Goal: Transaction & Acquisition: Purchase product/service

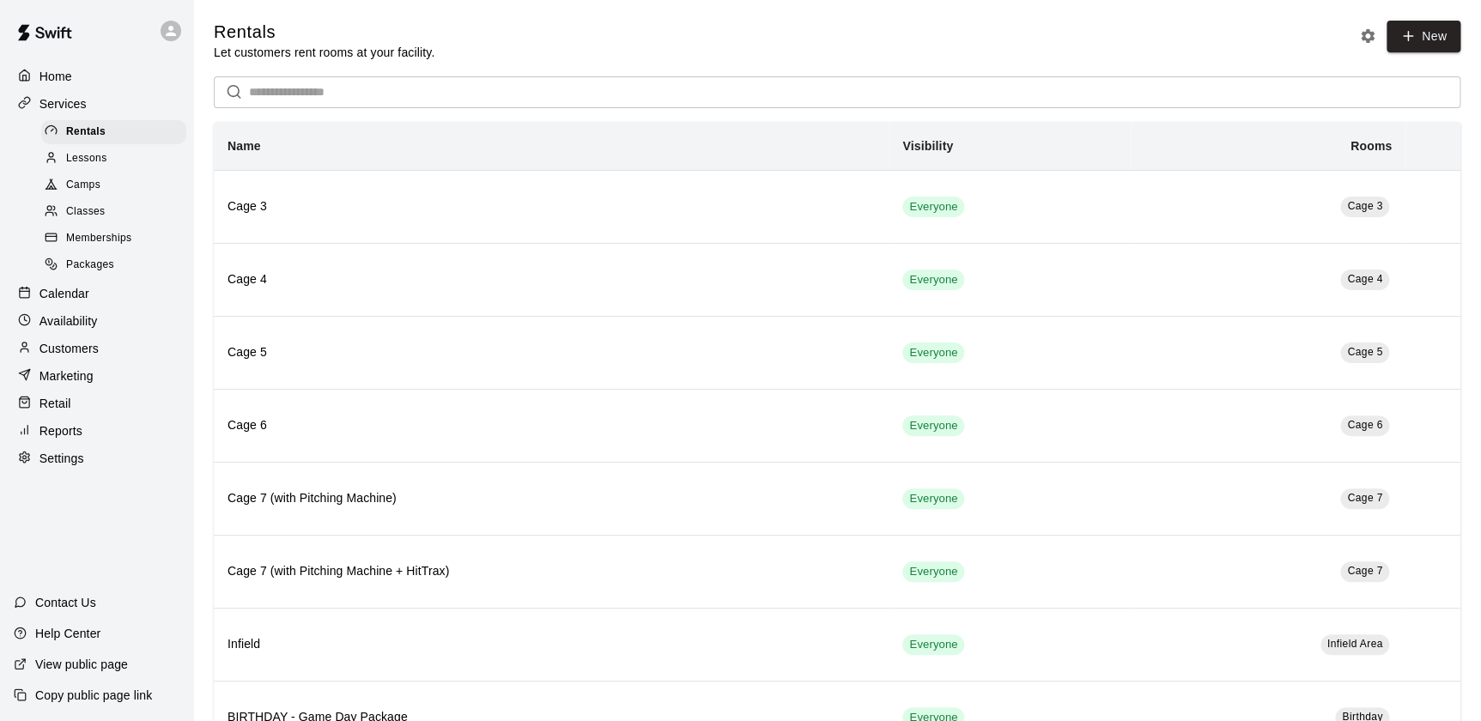
click at [129, 416] on div "Retail" at bounding box center [97, 404] width 166 height 26
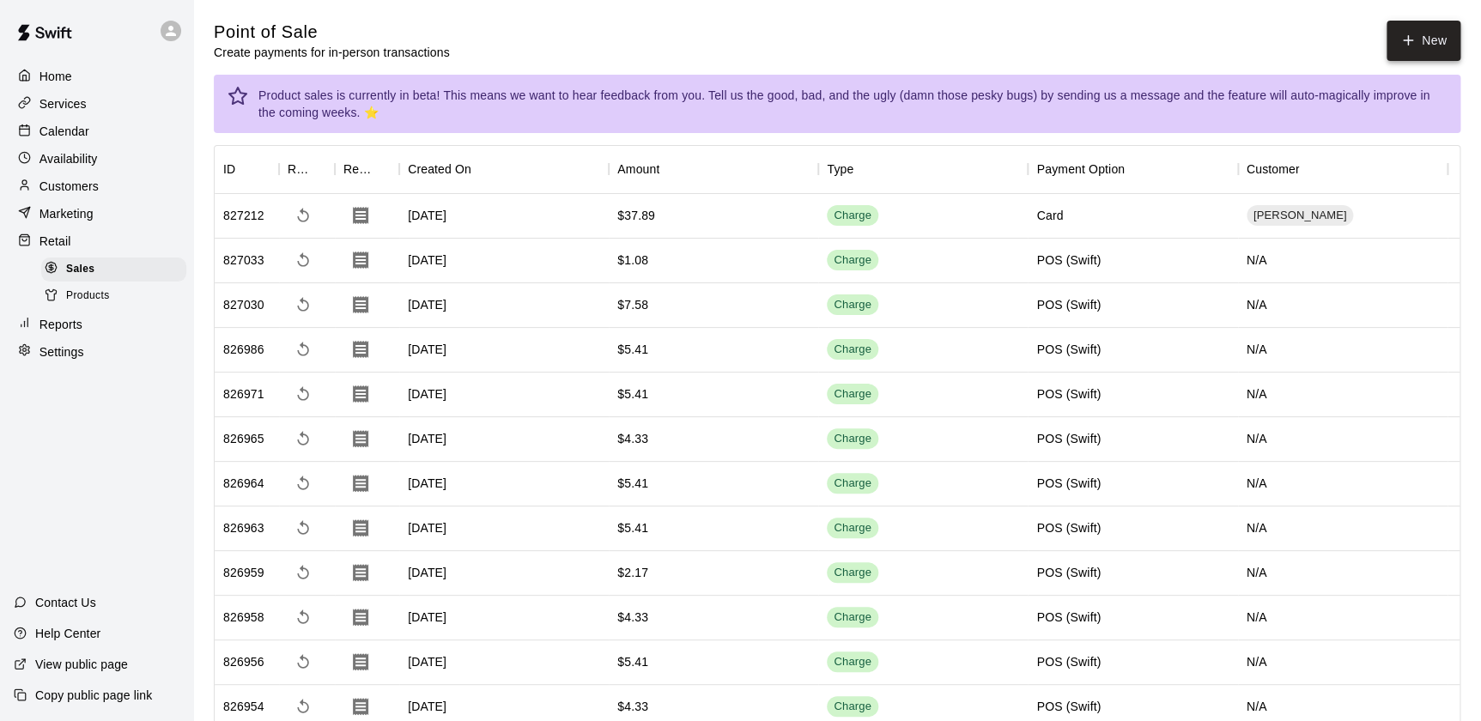
click at [1412, 46] on icon "button" at bounding box center [1408, 40] width 15 height 15
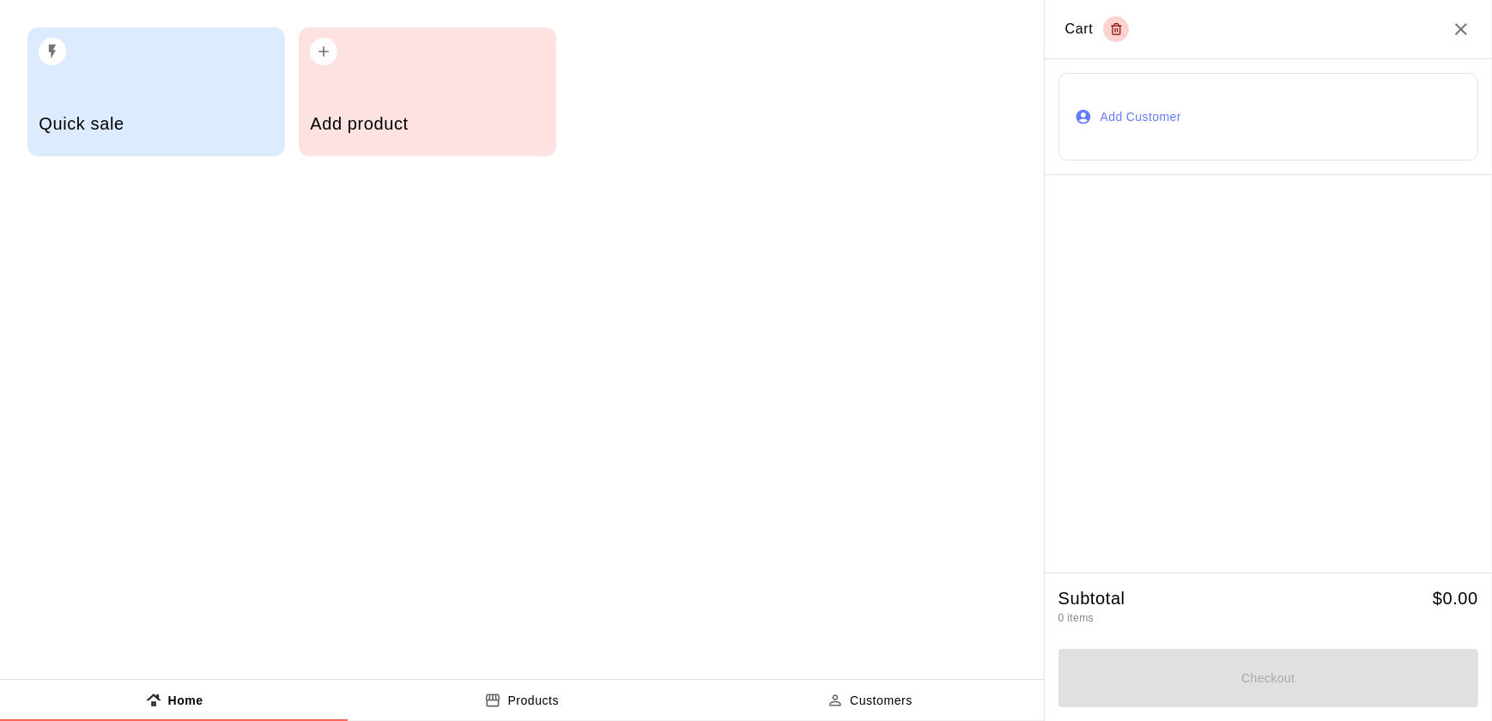
click at [468, 94] on div "Add product" at bounding box center [428, 91] width 258 height 129
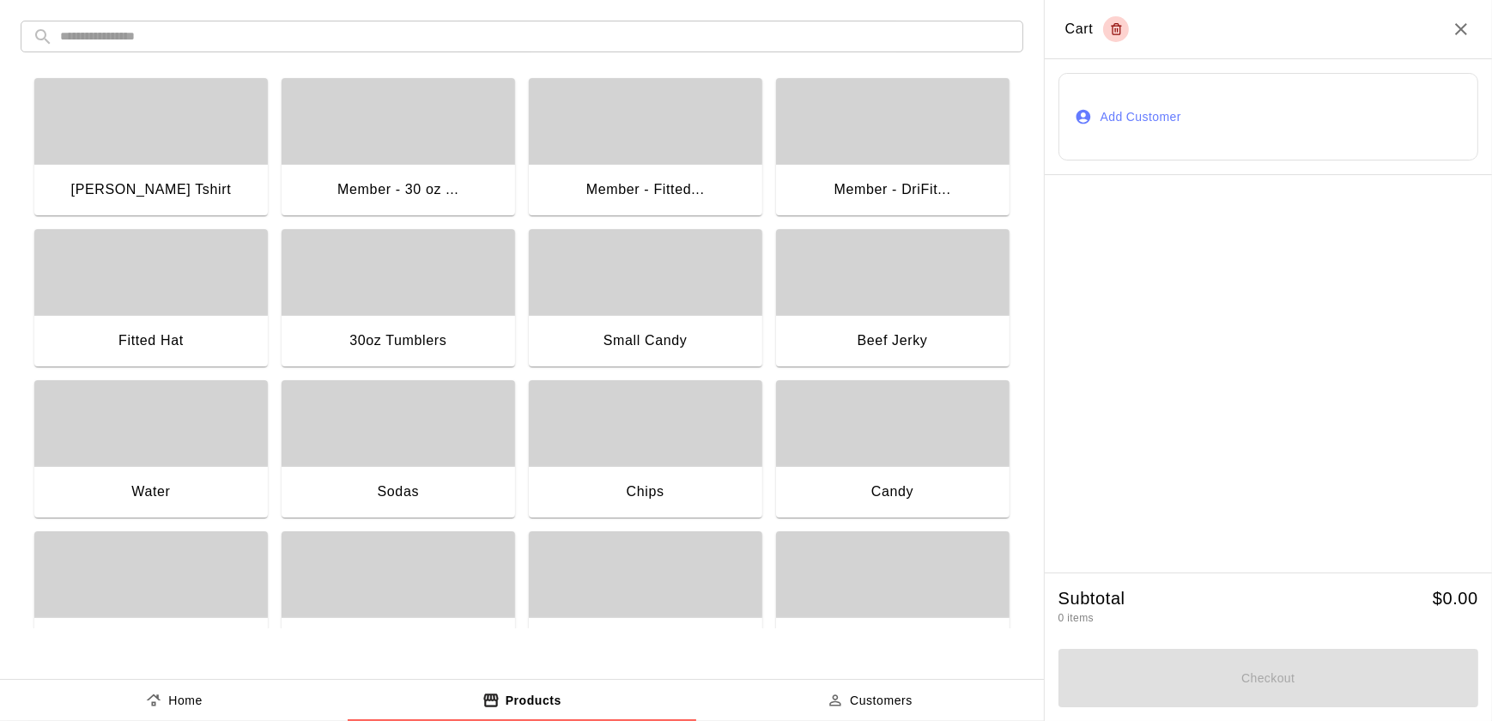
click at [684, 169] on div "Member - Fitted..." at bounding box center [646, 191] width 234 height 55
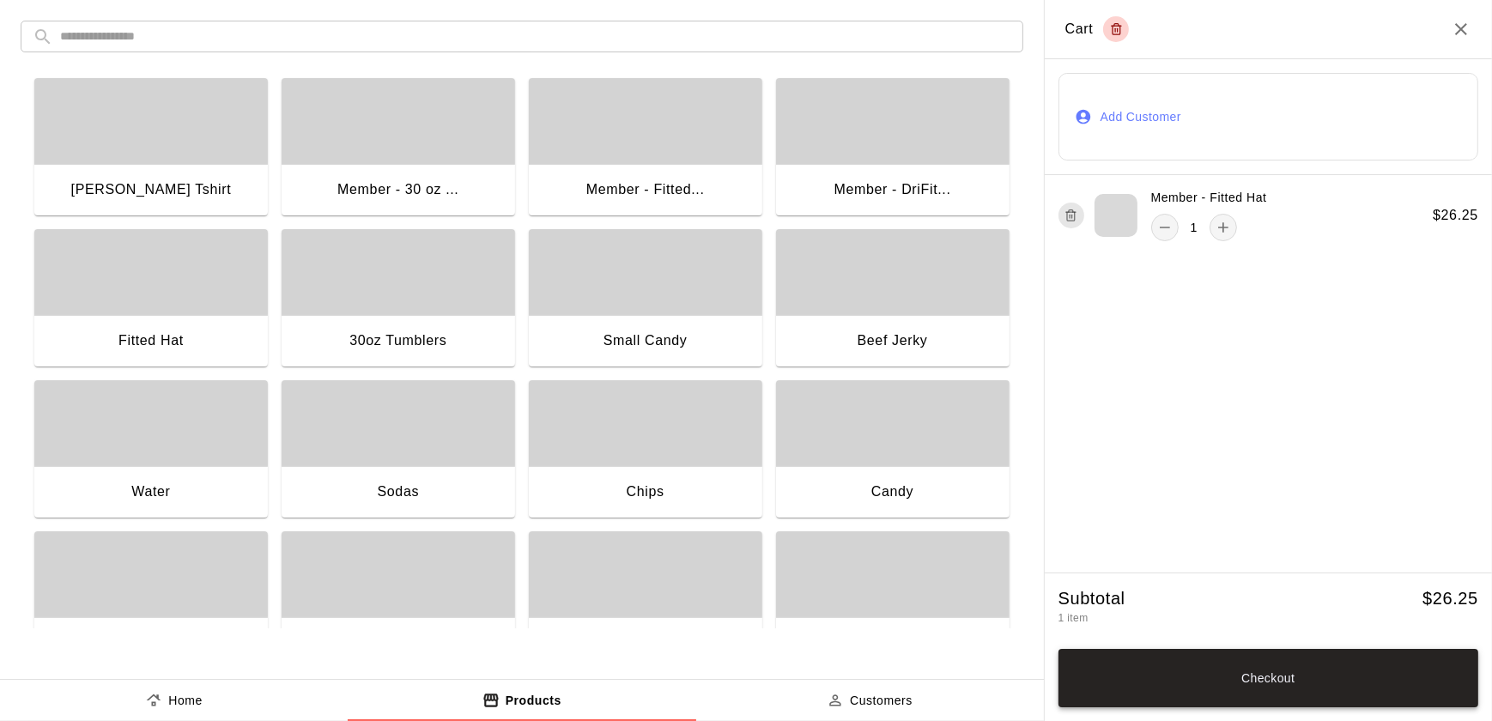
click at [1315, 700] on button "Checkout" at bounding box center [1269, 678] width 420 height 58
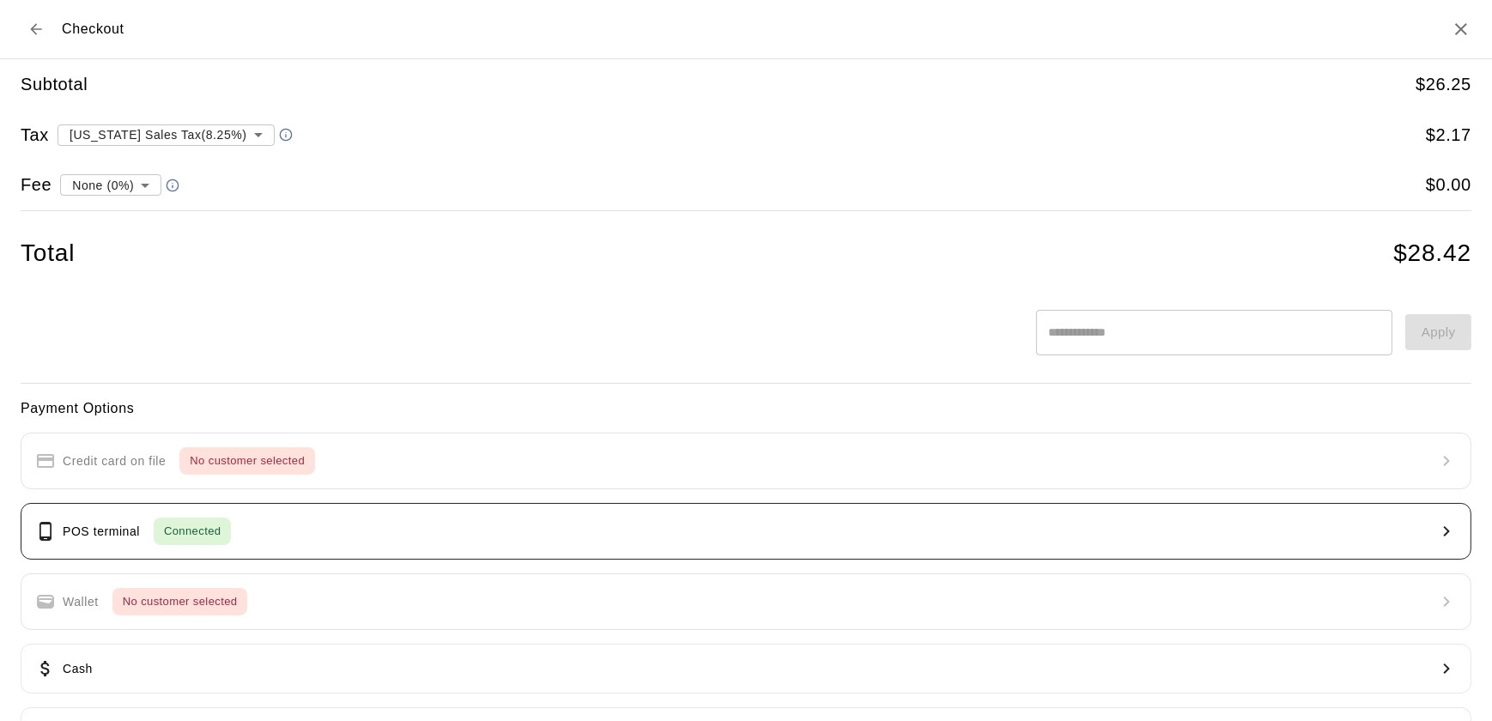
click at [1191, 532] on button "POS terminal Connected" at bounding box center [746, 531] width 1451 height 57
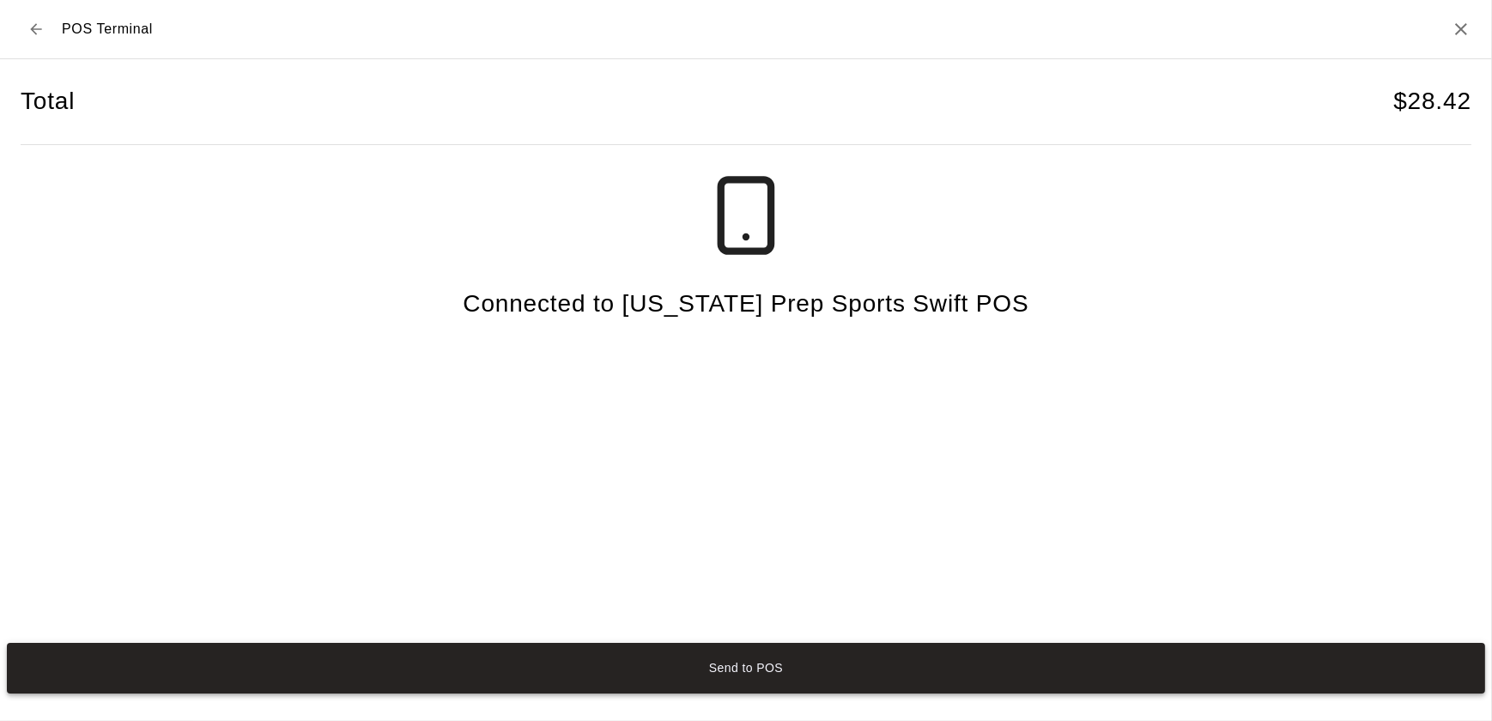
click at [1332, 691] on button "Send to POS" at bounding box center [746, 668] width 1479 height 51
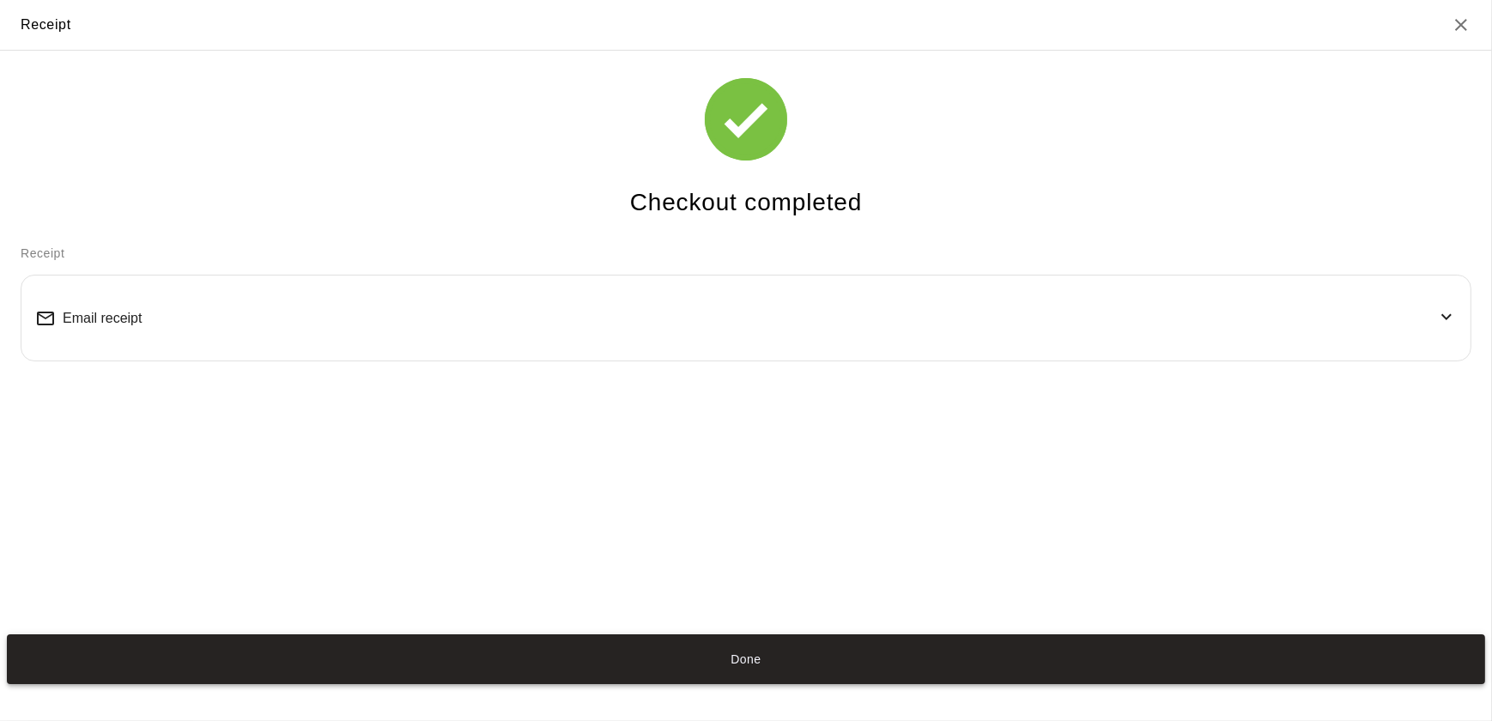
click at [851, 666] on button "Done" at bounding box center [746, 660] width 1479 height 51
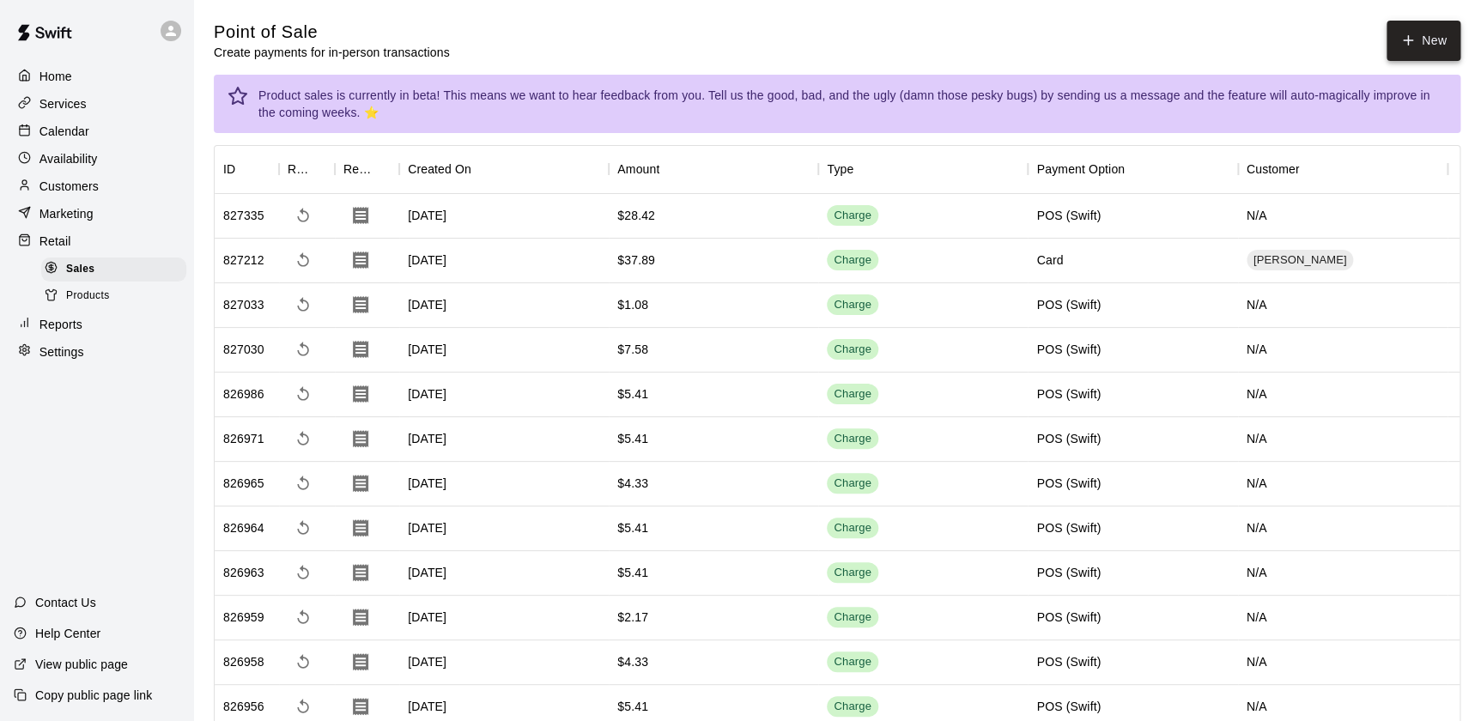
click at [1428, 46] on button "New" at bounding box center [1424, 41] width 74 height 40
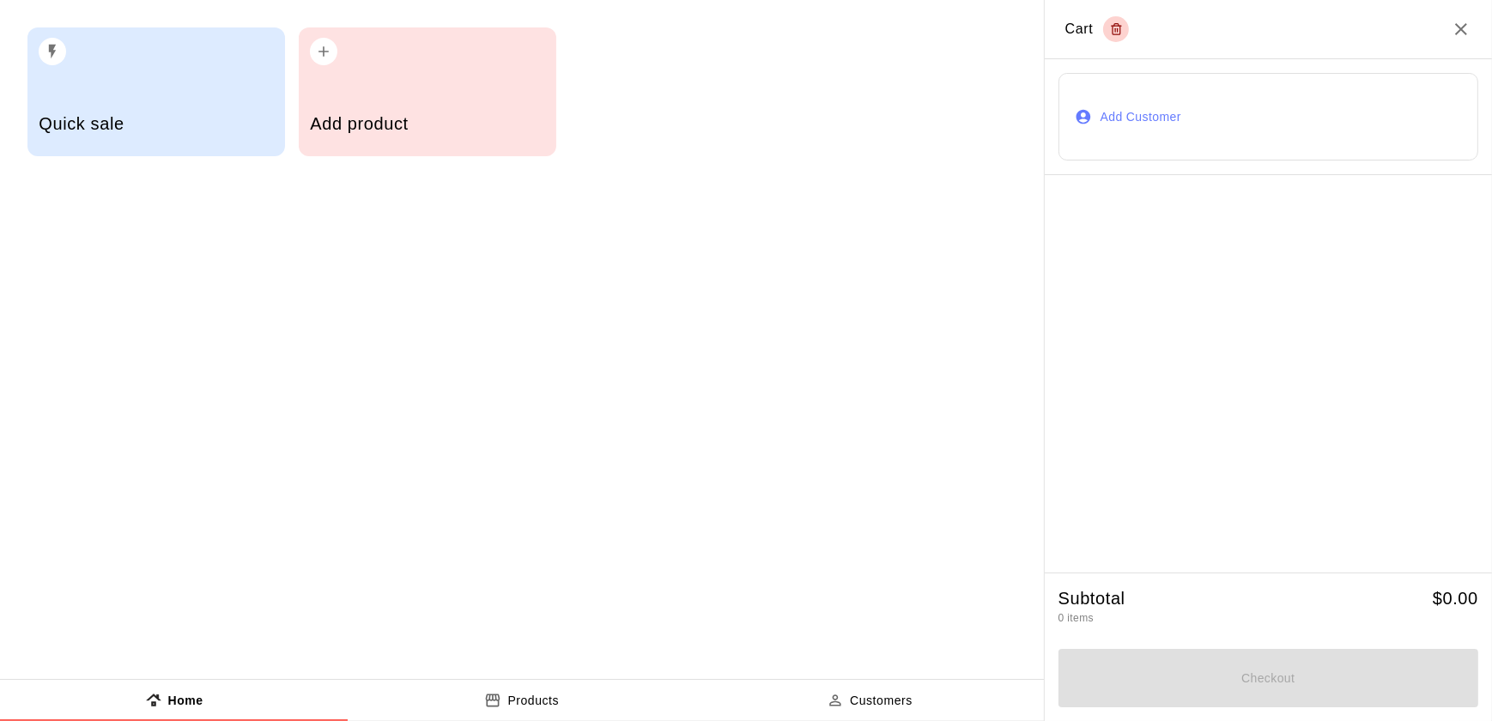
click at [416, 137] on div "Add product" at bounding box center [427, 125] width 234 height 61
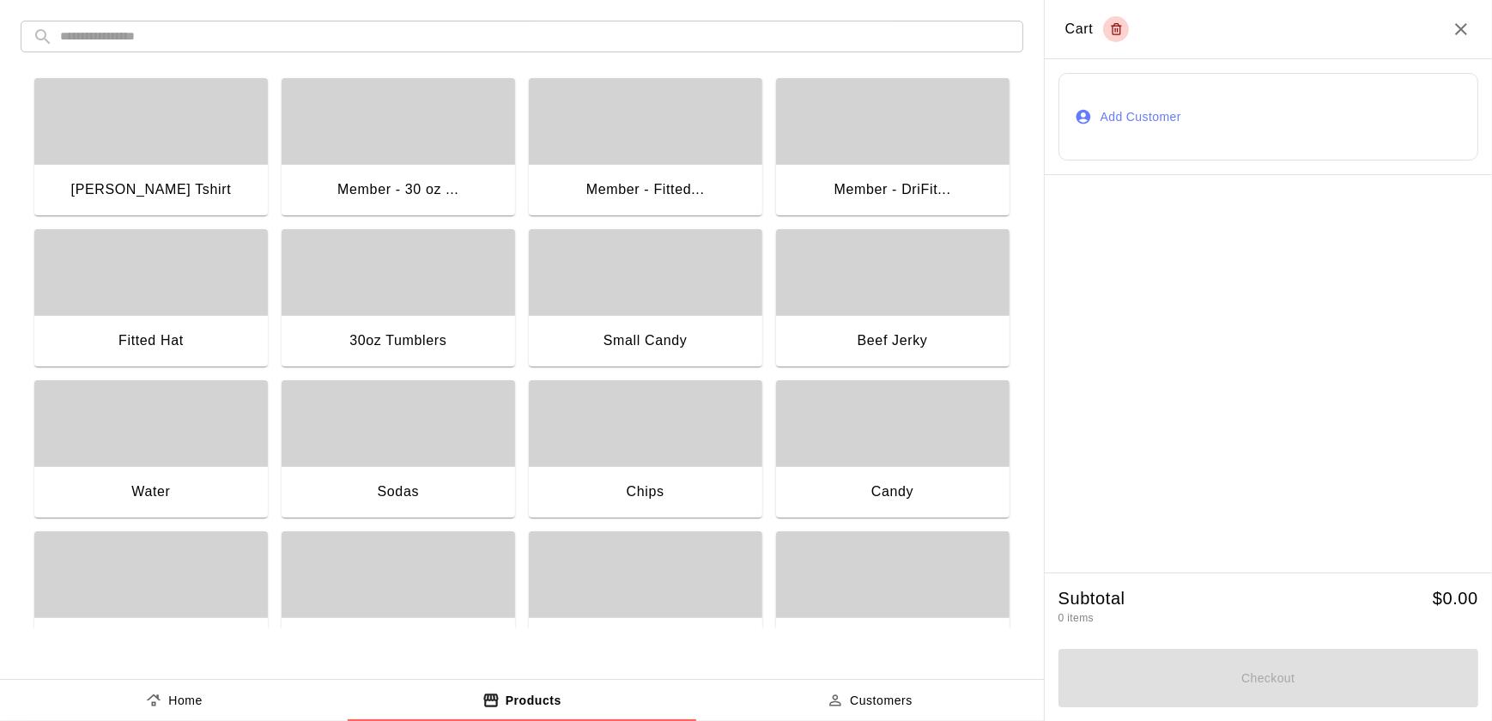
click at [919, 197] on div "Member - DriFit..." at bounding box center [893, 190] width 117 height 22
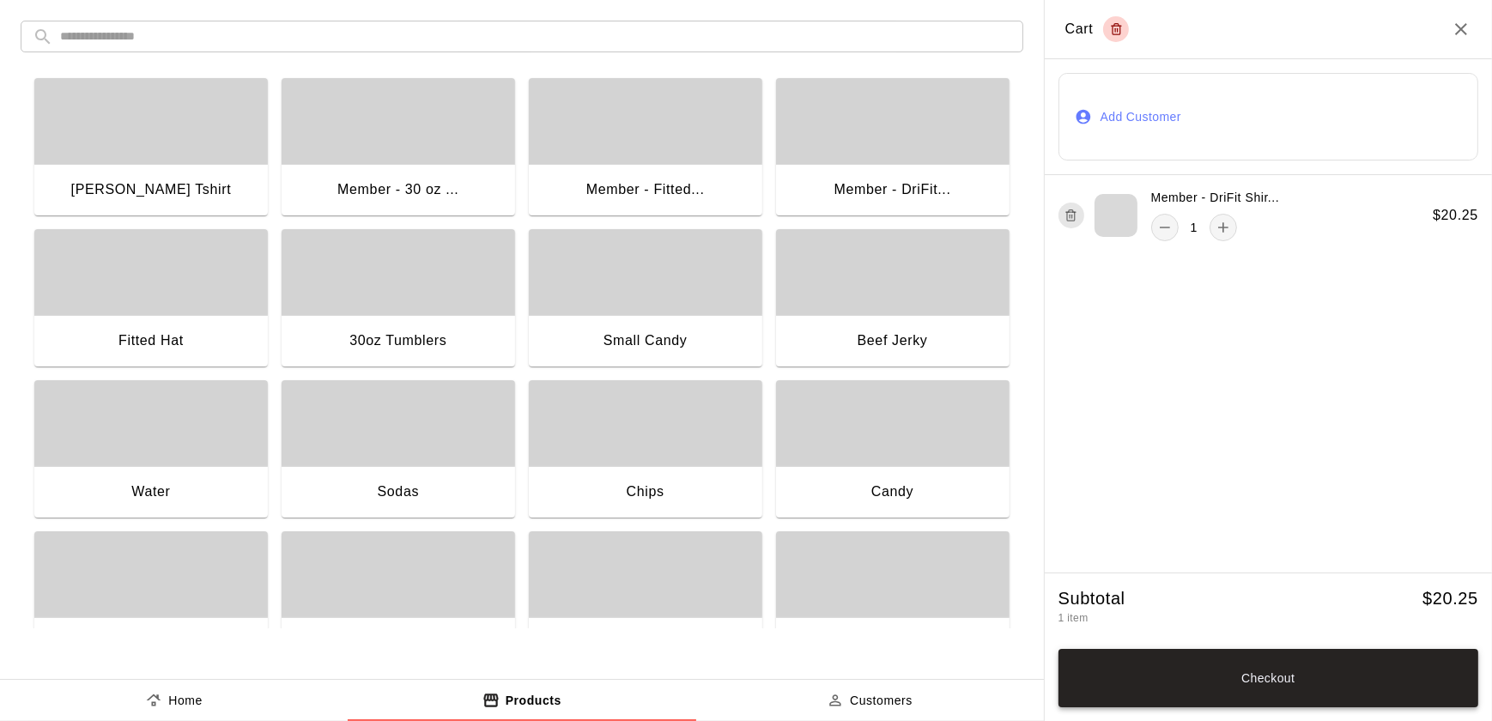
click at [1305, 676] on button "Checkout" at bounding box center [1269, 678] width 420 height 58
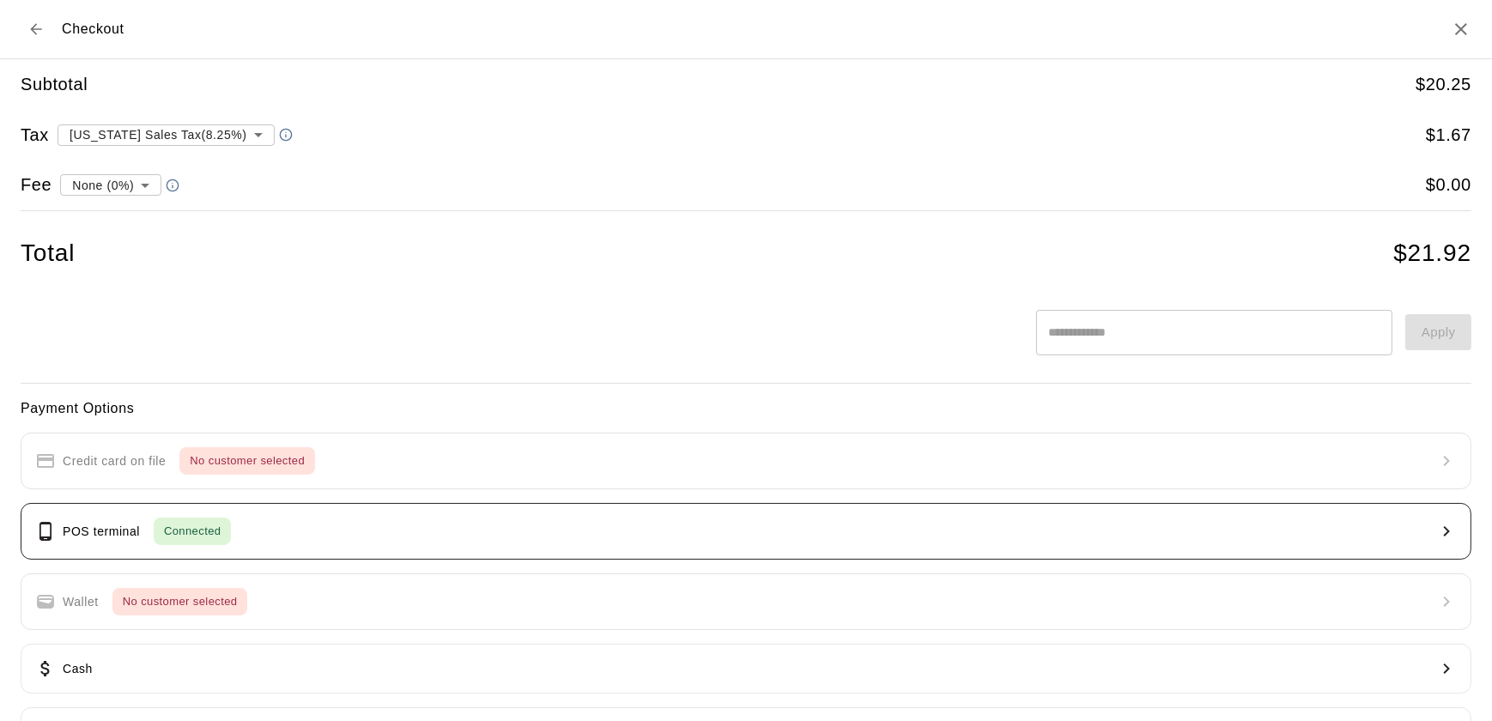
click at [399, 536] on button "POS terminal Connected" at bounding box center [746, 531] width 1451 height 57
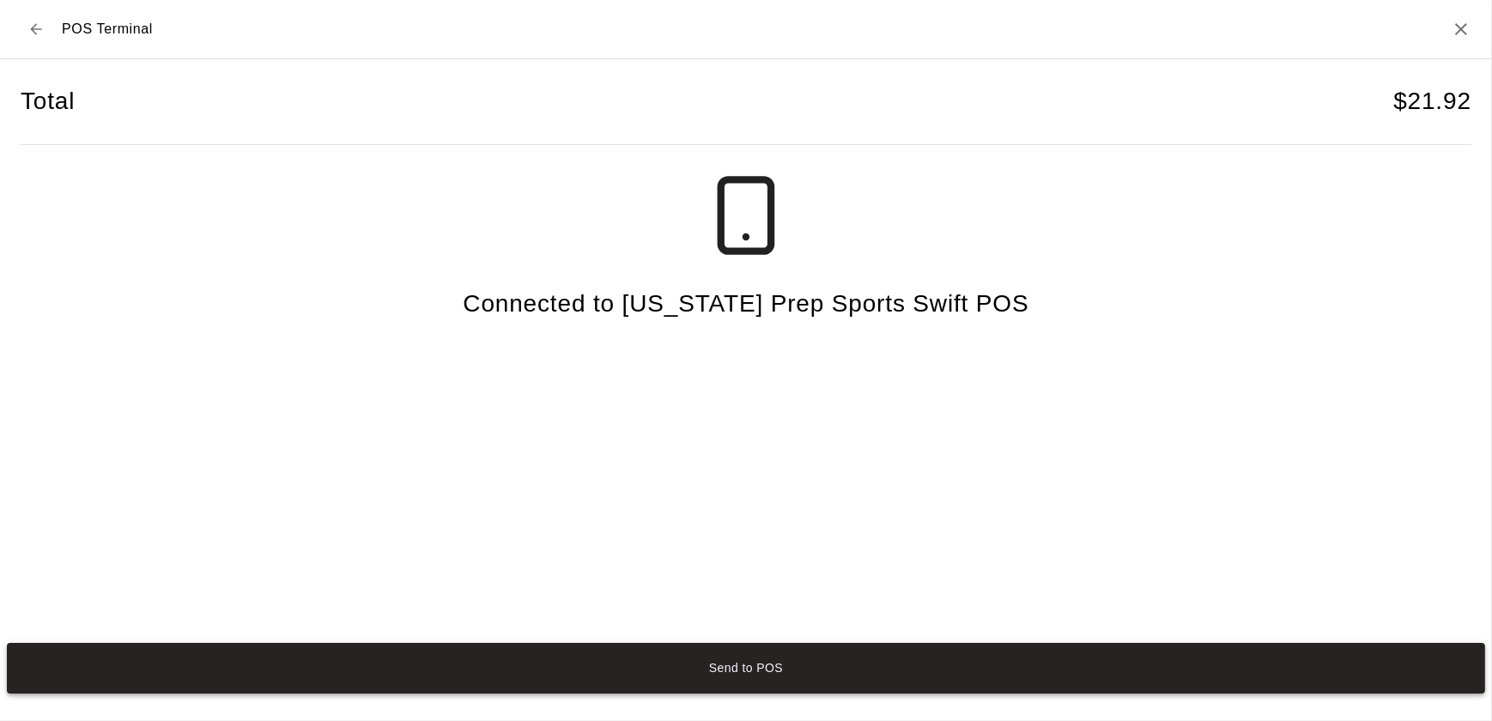
click at [654, 667] on button "Send to POS" at bounding box center [746, 668] width 1479 height 51
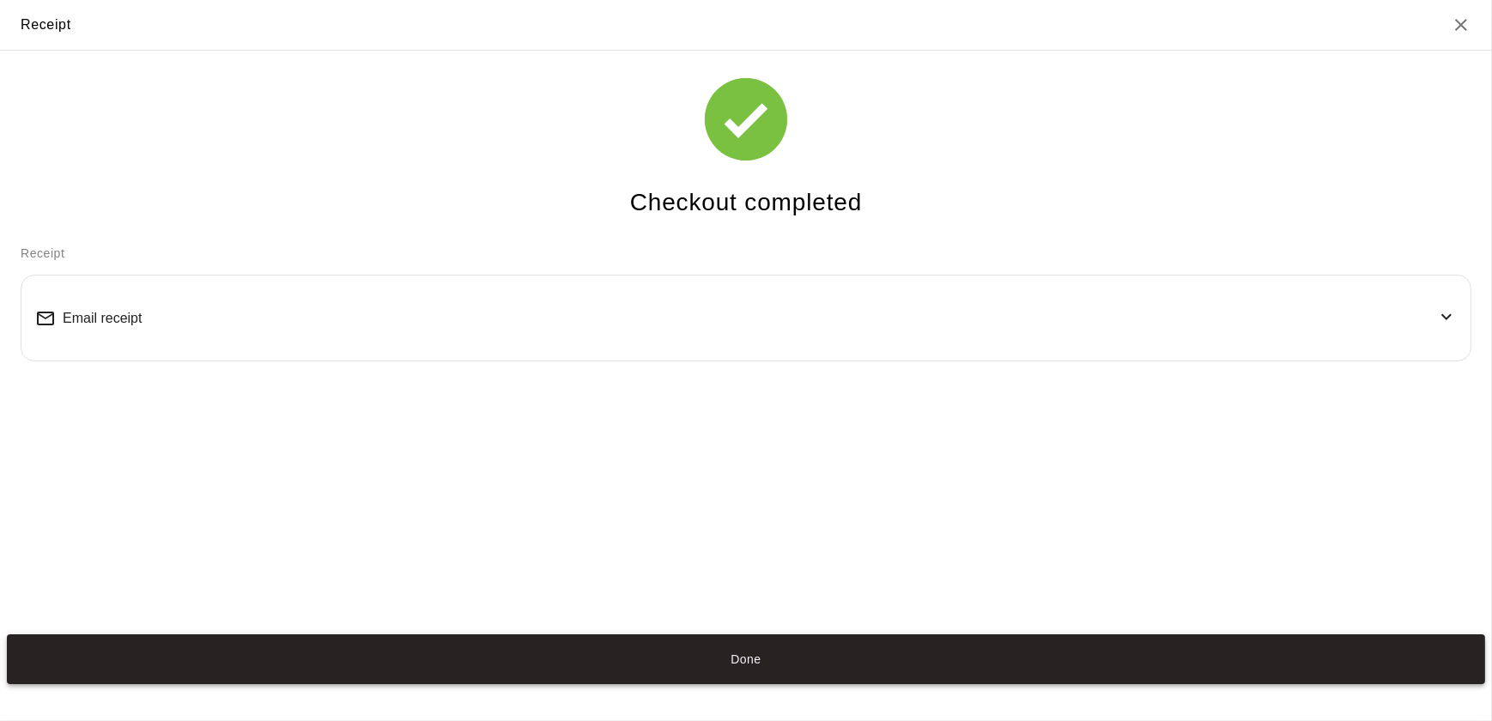
click at [751, 664] on button "Done" at bounding box center [746, 660] width 1479 height 51
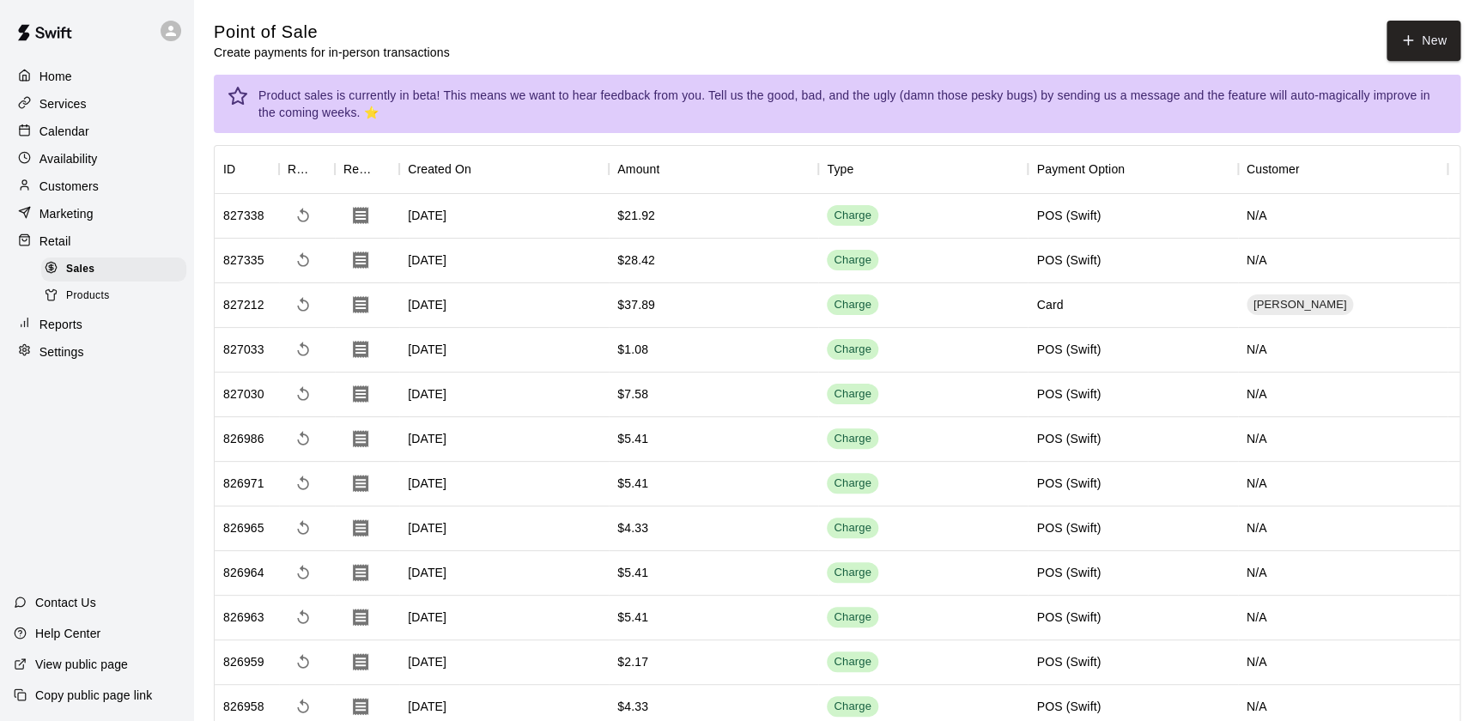
click at [124, 195] on div "Customers" at bounding box center [97, 186] width 166 height 26
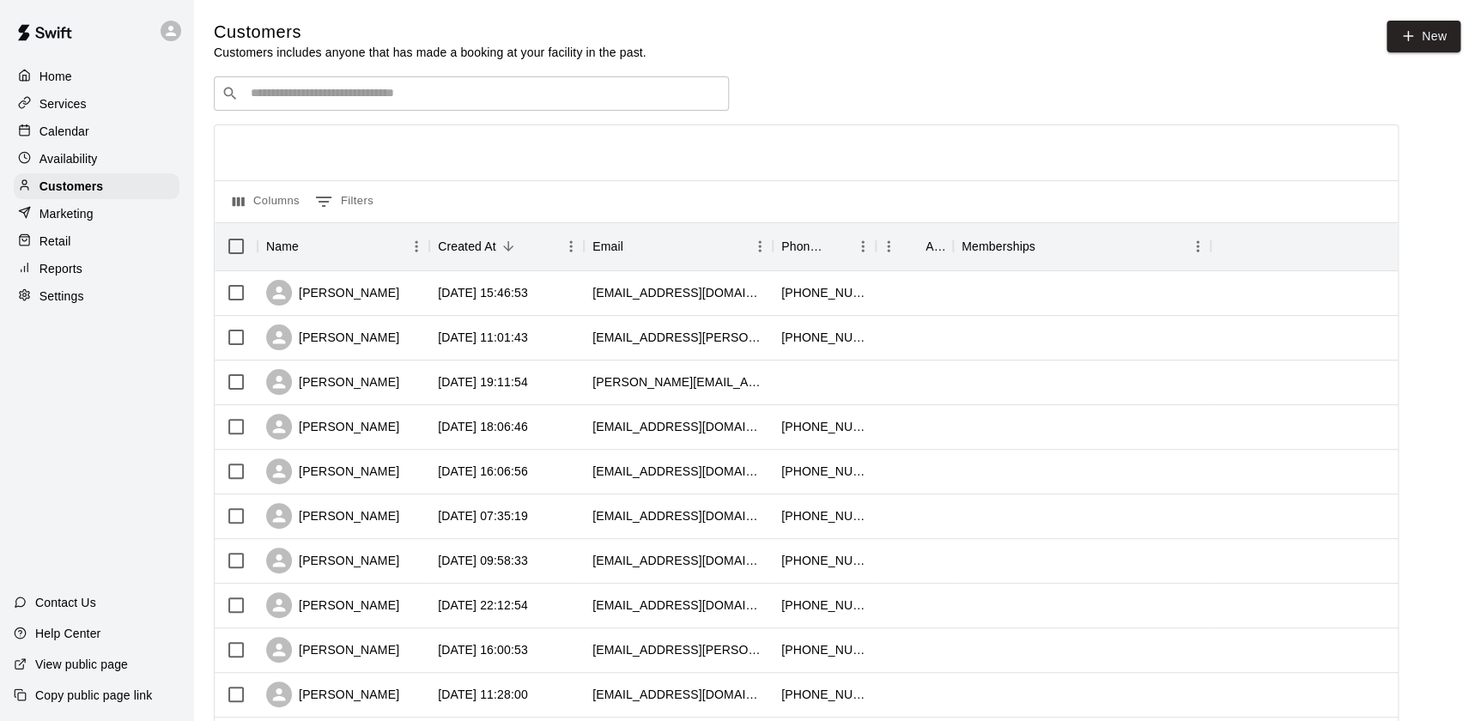
click at [442, 92] on input "Search customers by name or email" at bounding box center [484, 93] width 476 height 17
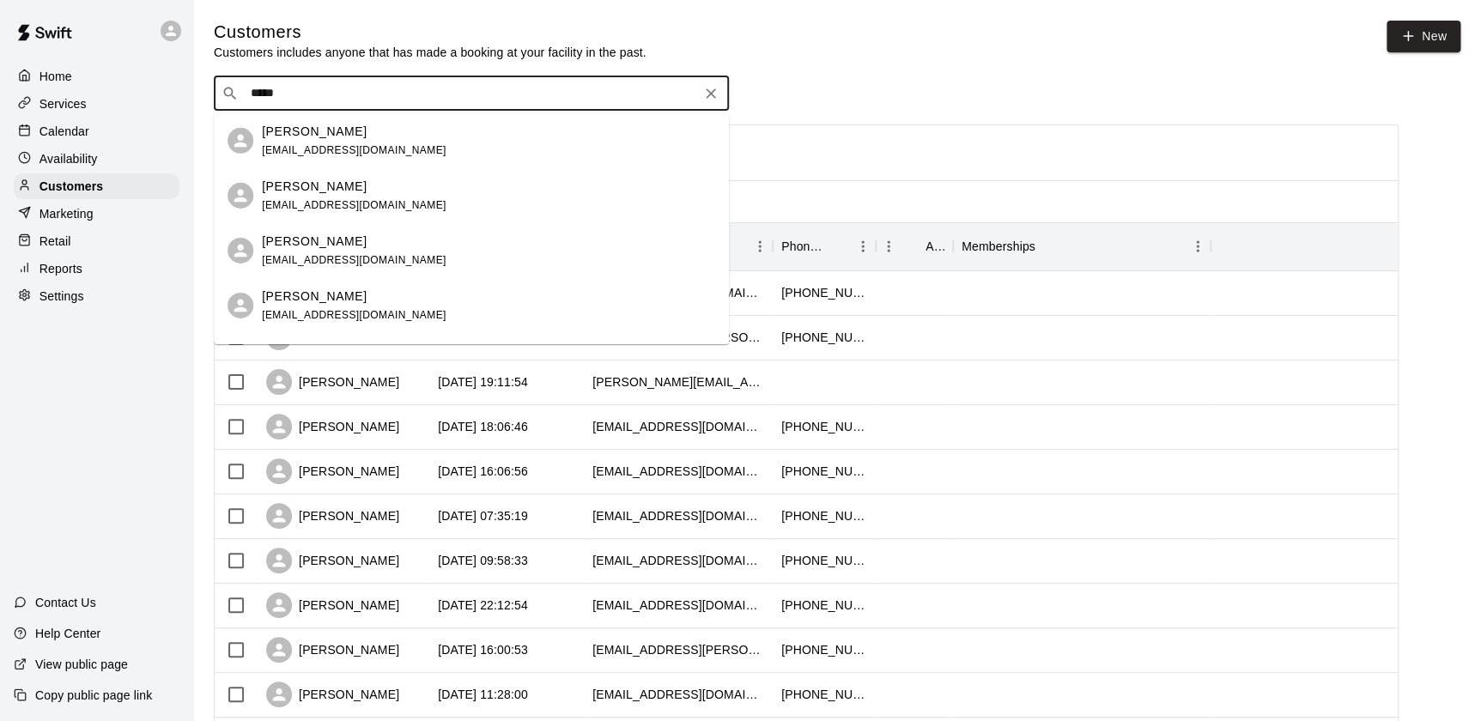
type input "******"
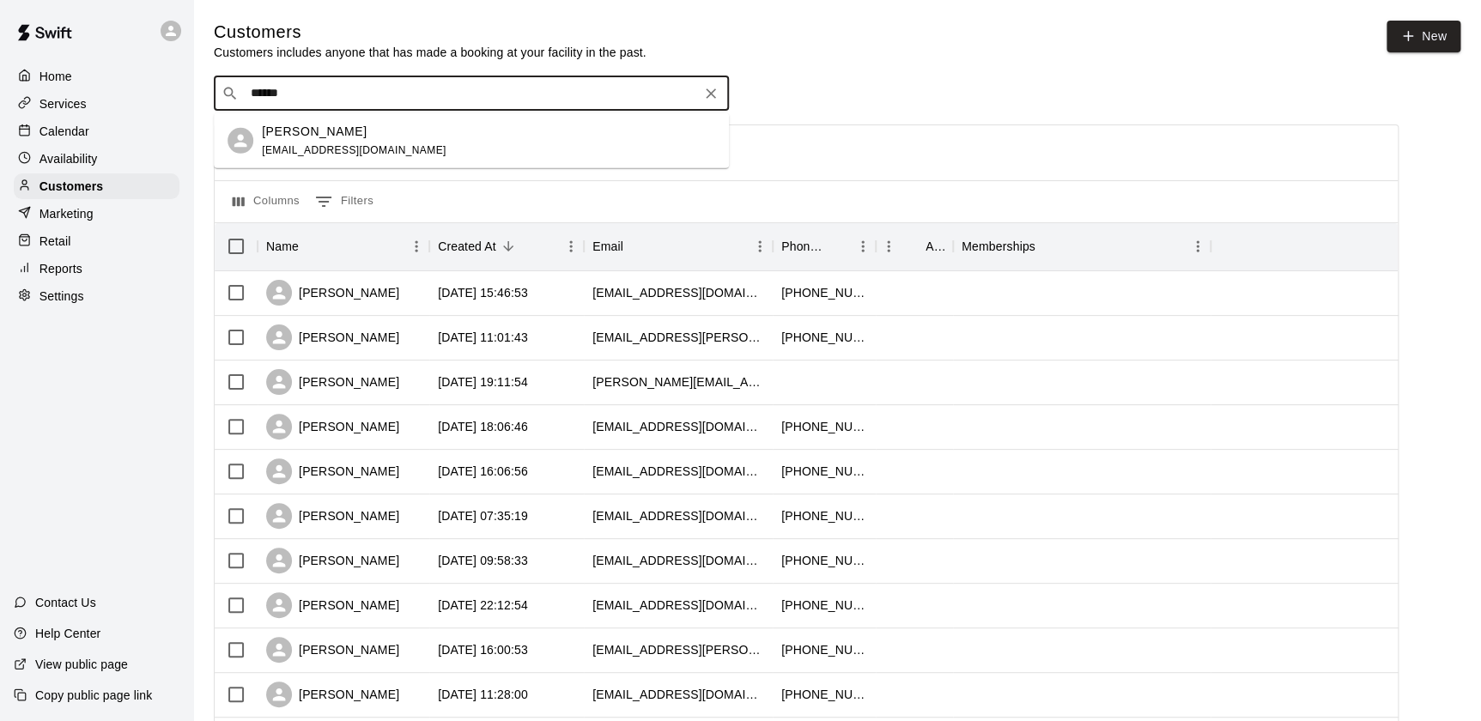
click at [408, 143] on div "[PERSON_NAME] [EMAIL_ADDRESS][DOMAIN_NAME]" at bounding box center [488, 140] width 453 height 37
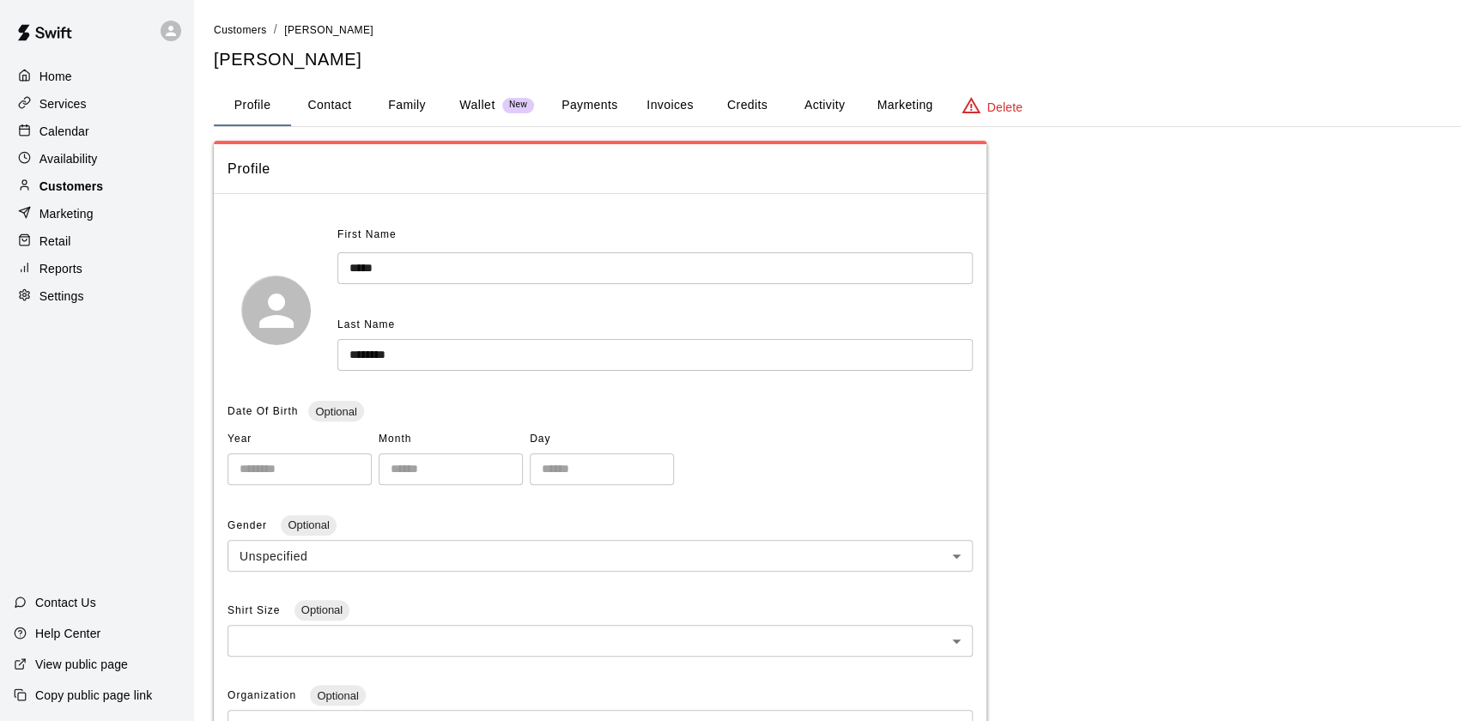
click at [147, 189] on div "Customers" at bounding box center [97, 186] width 166 height 26
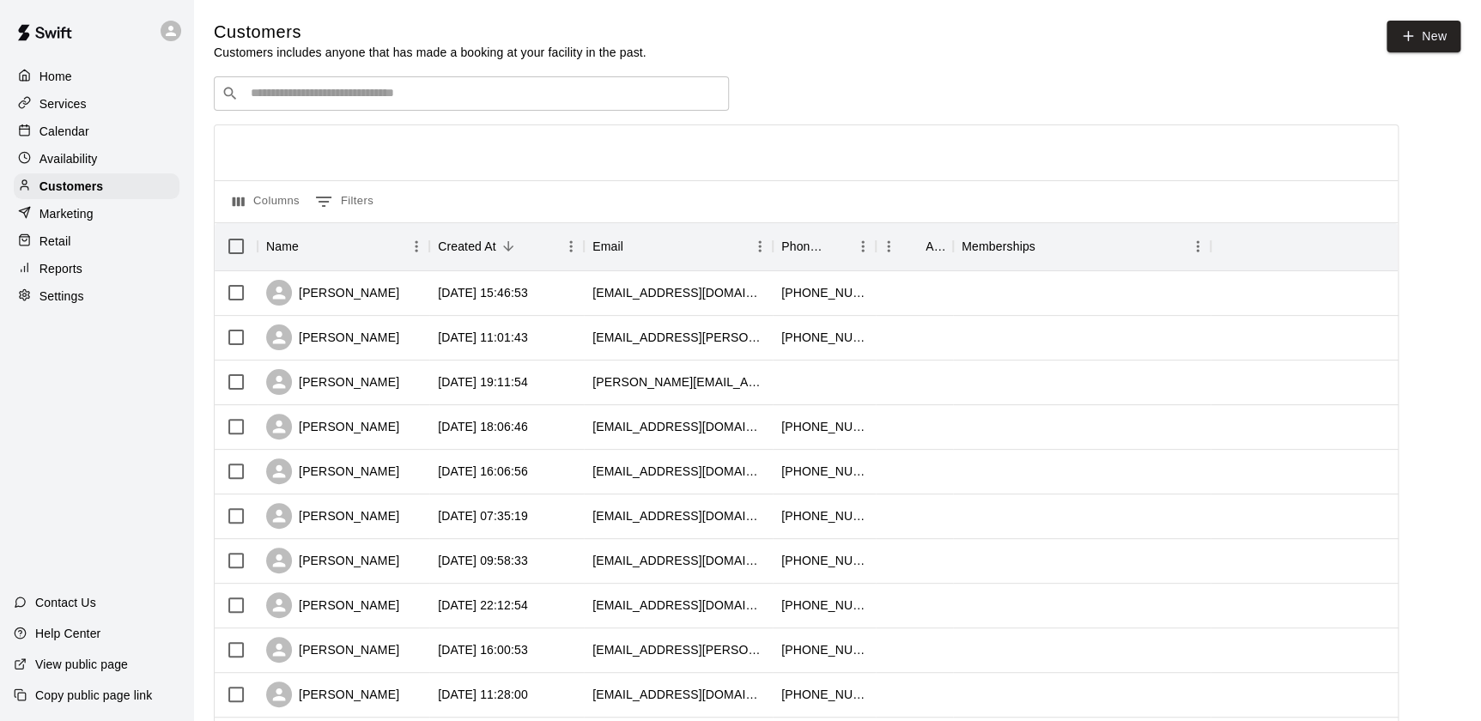
click at [377, 94] on input "Search customers by name or email" at bounding box center [484, 93] width 476 height 17
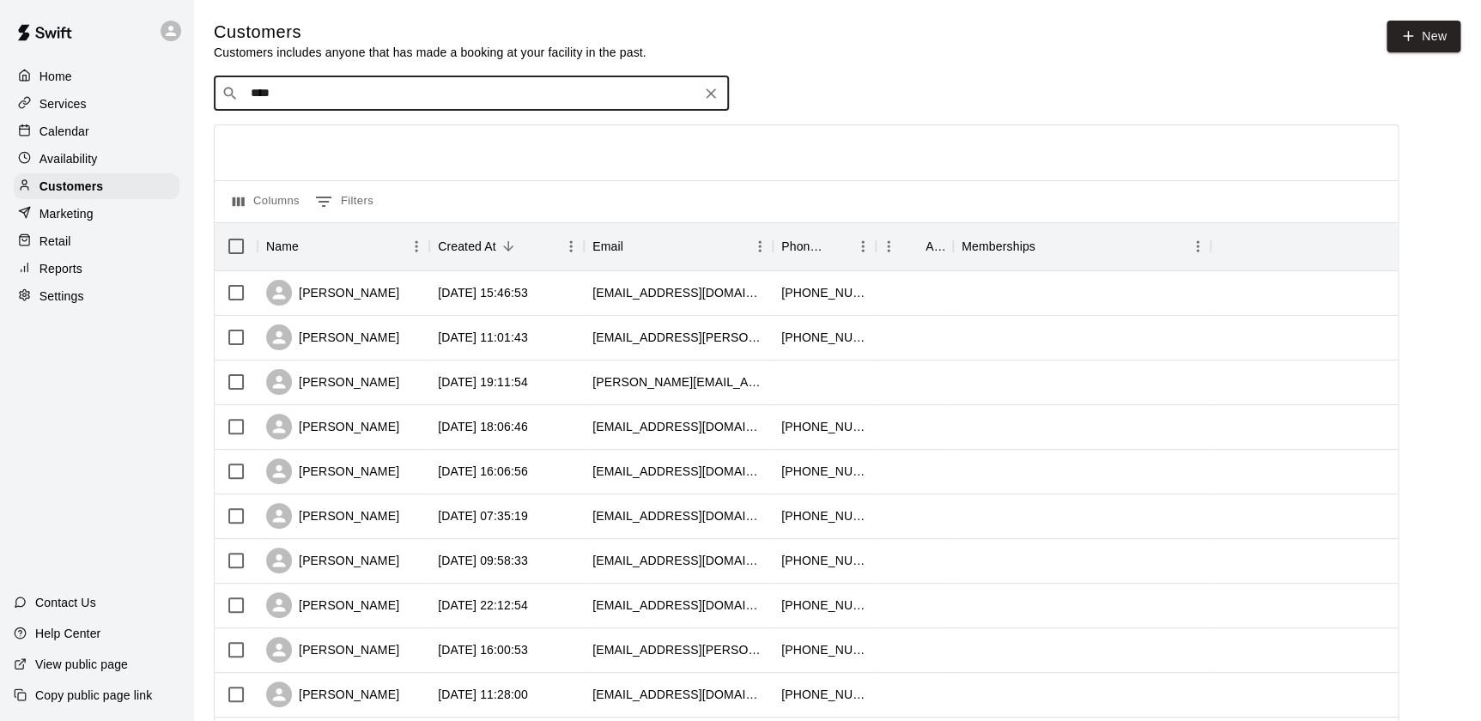
type input "*****"
click at [503, 149] on div "[PERSON_NAME] Prep Premier Membership [EMAIL_ADDRESS][DOMAIN_NAME]" at bounding box center [488, 140] width 453 height 37
